Goal: Task Accomplishment & Management: Use online tool/utility

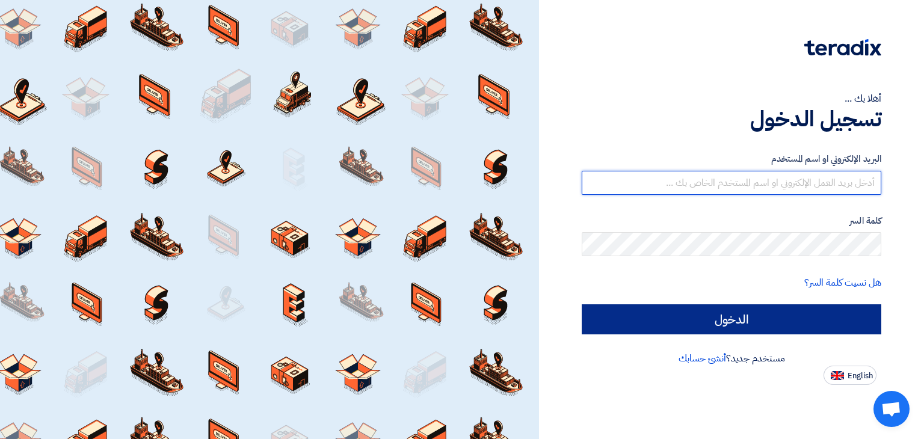
type input "[EMAIL_ADDRESS][DOMAIN_NAME]"
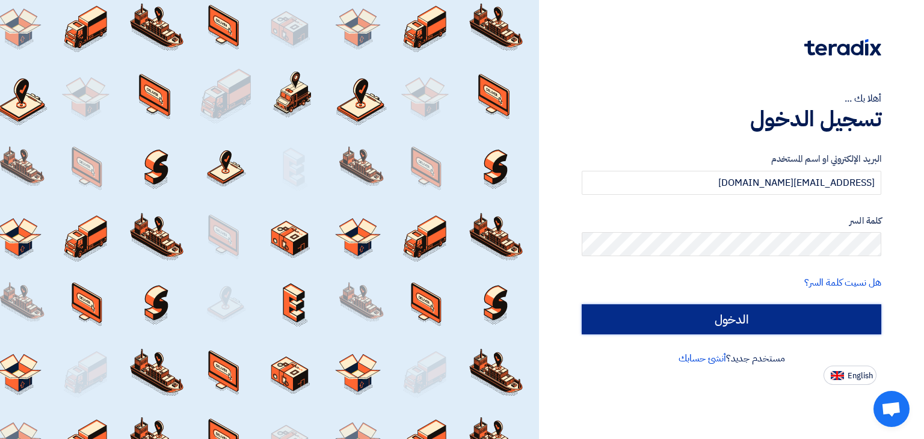
click at [628, 319] on input "الدخول" at bounding box center [732, 320] width 300 height 30
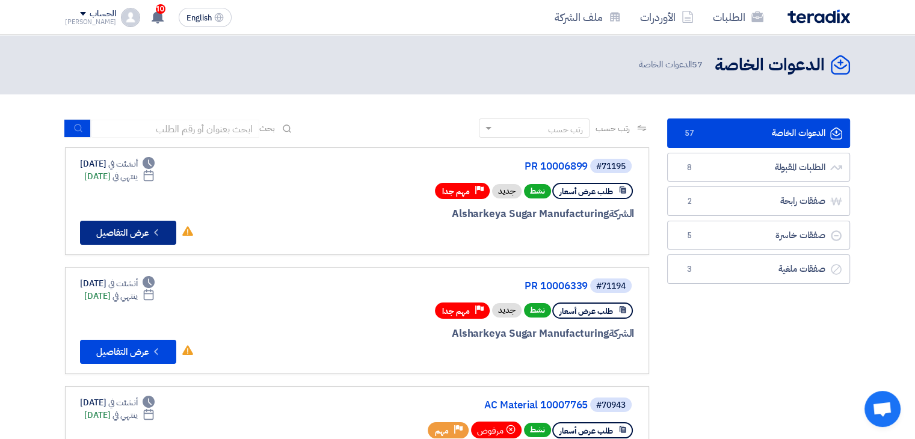
click at [130, 232] on button "Check details عرض التفاصيل" at bounding box center [128, 233] width 96 height 24
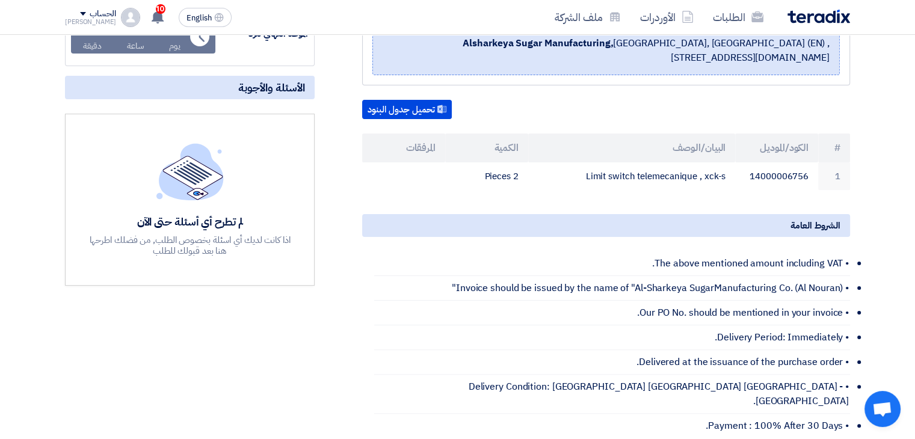
scroll to position [234, 0]
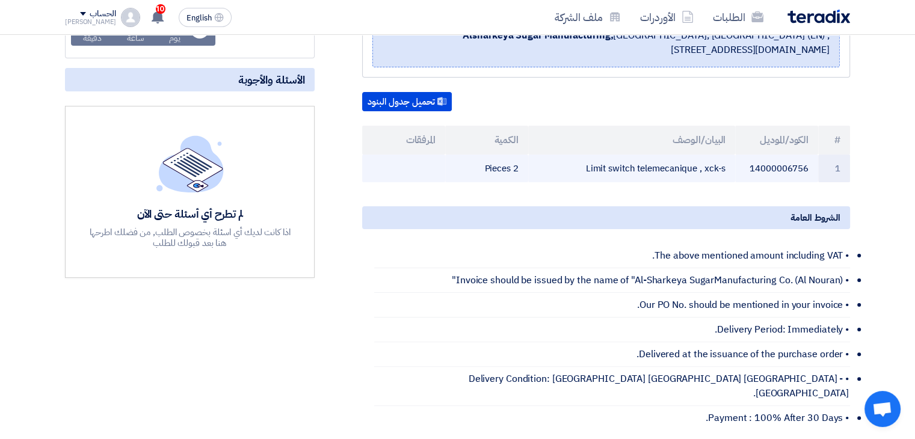
click at [645, 164] on td "Limit switch telemecanique , xck-s" at bounding box center [632, 169] width 208 height 28
copy tr "Limit switch telemecanique , xck-s"
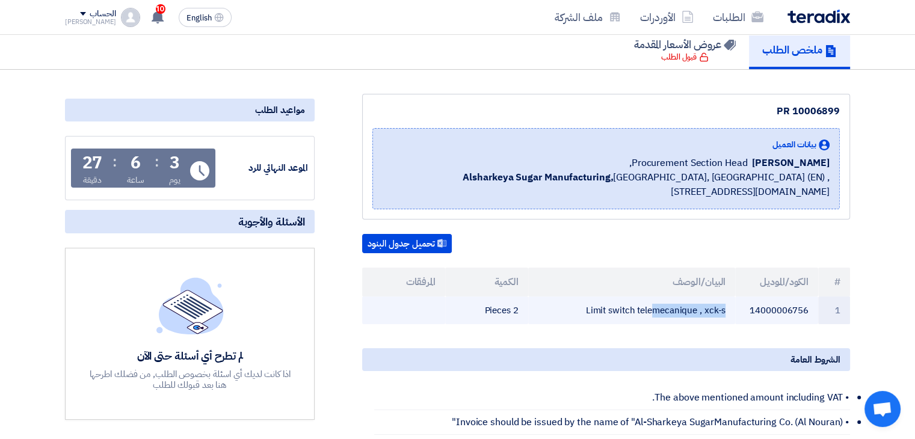
scroll to position [0, 0]
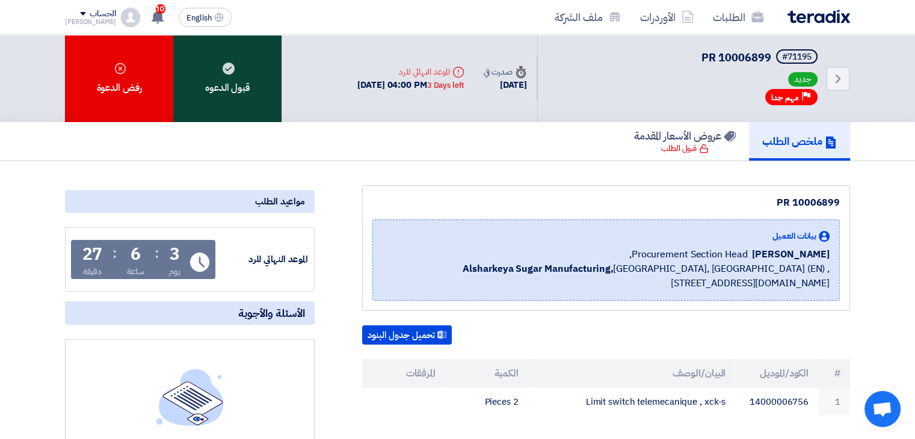
click at [228, 70] on use at bounding box center [229, 69] width 12 height 12
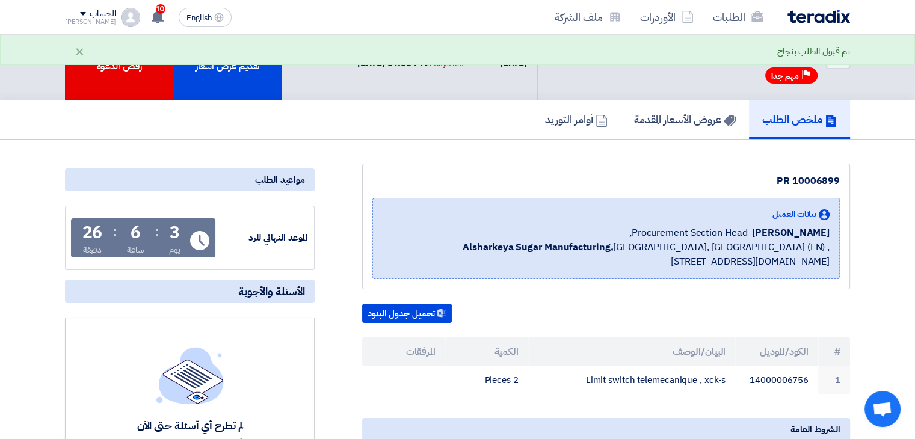
scroll to position [19, 0]
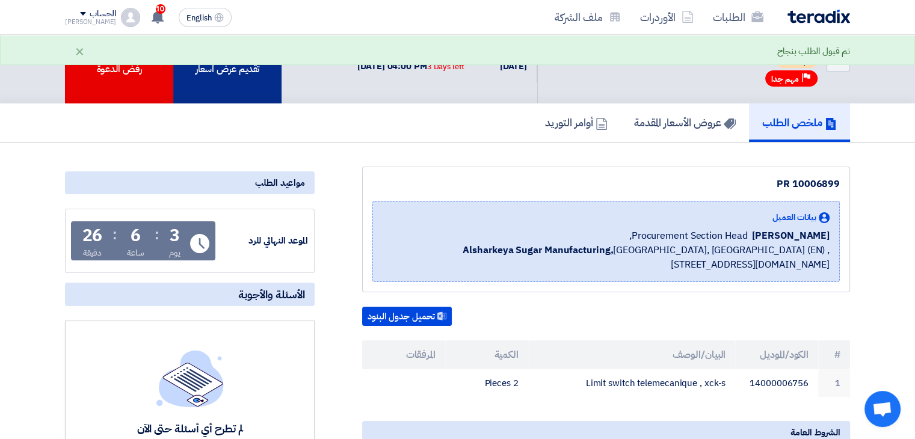
click at [231, 82] on div "تقديم عرض أسعار" at bounding box center [227, 59] width 108 height 87
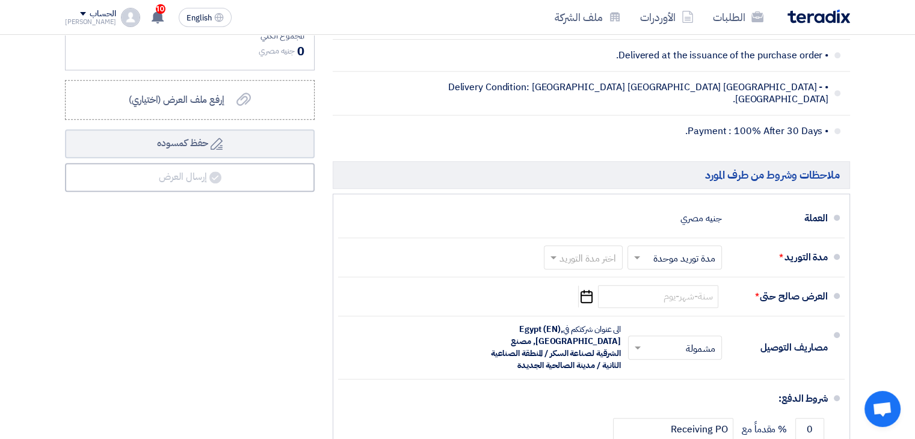
scroll to position [536, 0]
